Goal: Communication & Community: Answer question/provide support

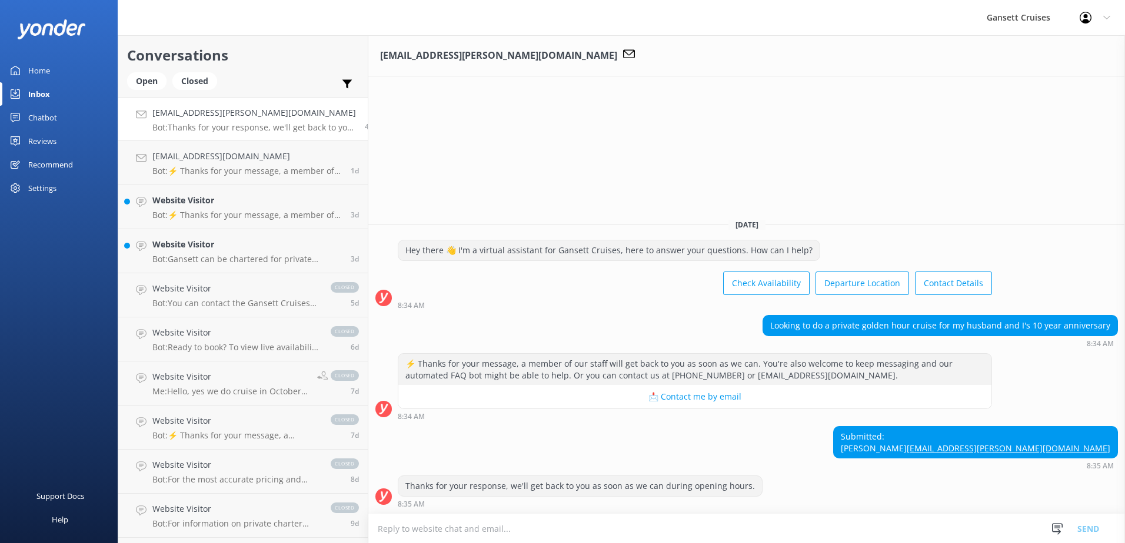
click at [686, 528] on textarea at bounding box center [746, 529] width 756 height 29
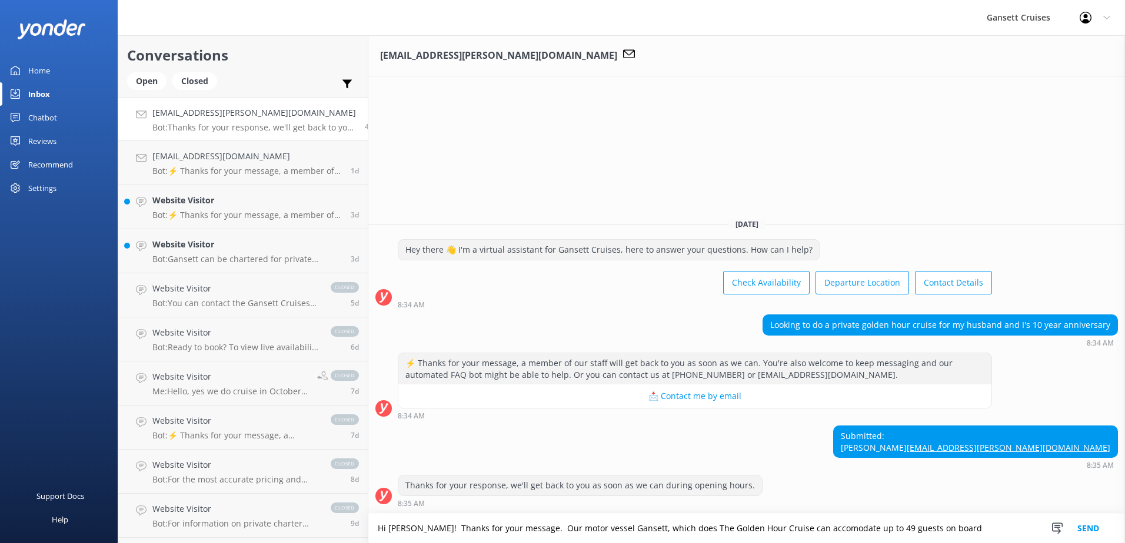
click at [939, 527] on textarea "Hi [PERSON_NAME]! Thanks for your message. Our motor vessel Gansett, which does…" at bounding box center [746, 528] width 756 height 29
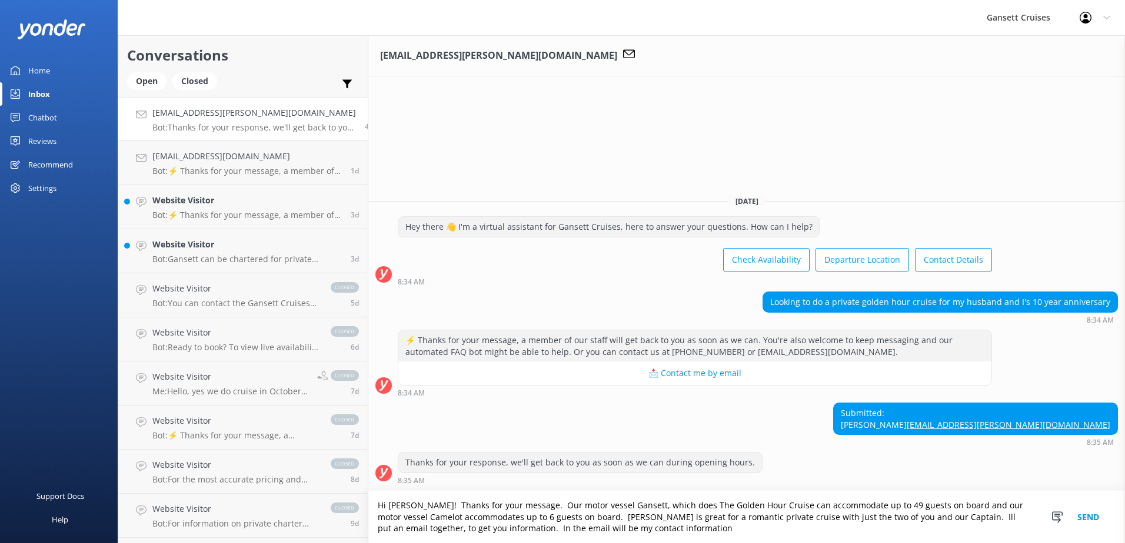
click at [598, 523] on textarea "Hi [PERSON_NAME]! Thanks for your message. Our motor vessel Gansett, which does…" at bounding box center [746, 517] width 756 height 52
click at [594, 536] on textarea "Hi [PERSON_NAME]! Thanks for your message. Our motor vessel Gansett, which does…" at bounding box center [746, 517] width 756 height 52
type textarea "Hi [PERSON_NAME]! Thanks for your message. Our motor vessel Gansett, which does…"
click at [1080, 520] on button "Send" at bounding box center [1088, 517] width 44 height 52
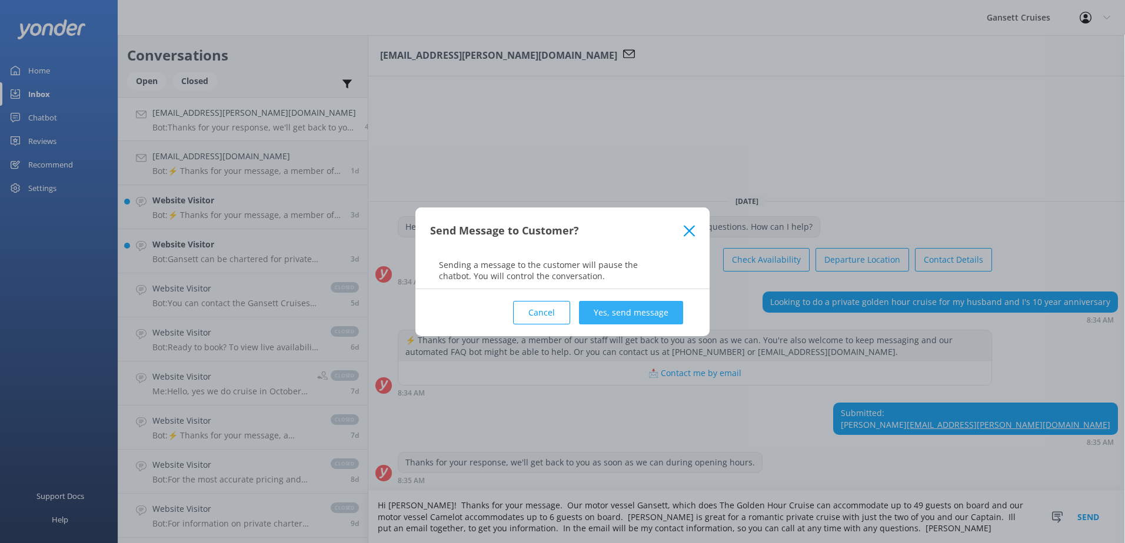
click at [631, 309] on button "Yes, send message" at bounding box center [631, 313] width 104 height 24
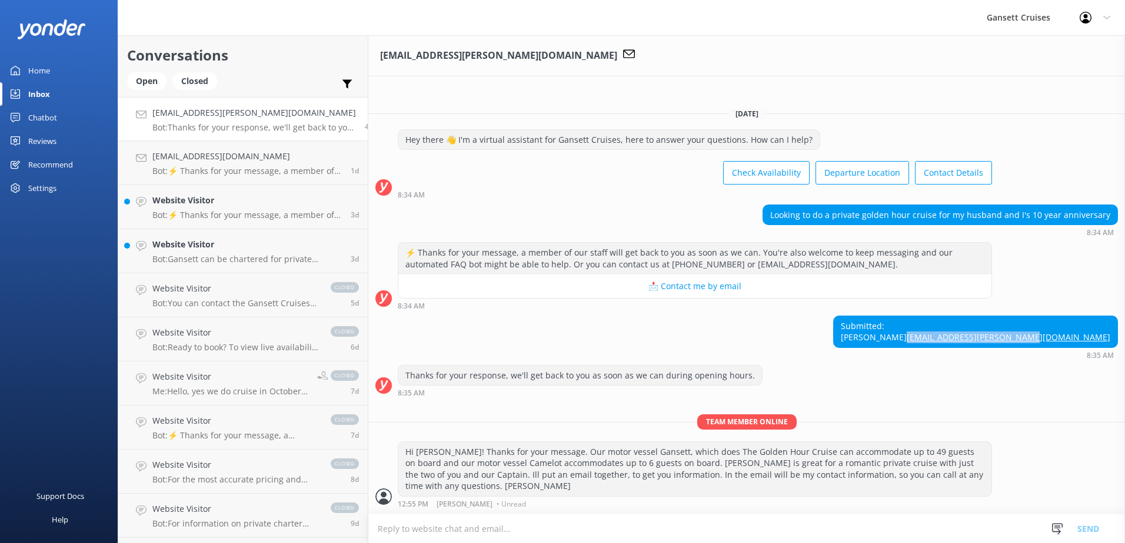
drag, startPoint x: 1113, startPoint y: 349, endPoint x: 986, endPoint y: 350, distance: 127.0
click at [986, 350] on div "Submitted: [PERSON_NAME] [EMAIL_ADDRESS][PERSON_NAME][DOMAIN_NAME] 8:35 AM" at bounding box center [746, 338] width 756 height 44
drag, startPoint x: 986, startPoint y: 350, endPoint x: 1036, endPoint y: 347, distance: 50.7
copy link "[EMAIL_ADDRESS][PERSON_NAME][DOMAIN_NAME]"
